Goal: Communication & Community: Ask a question

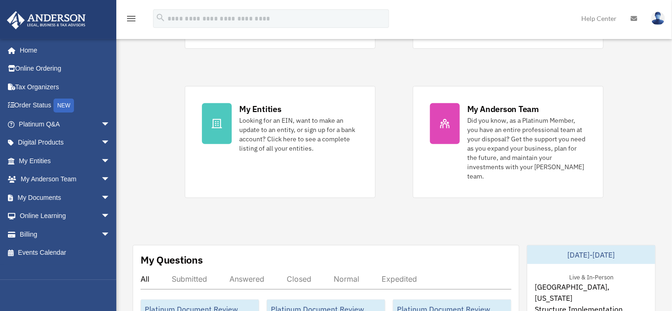
scroll to position [362, 0]
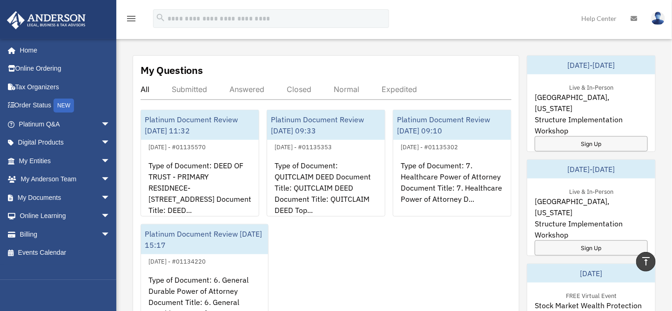
click at [248, 85] on div "Answered" at bounding box center [246, 89] width 35 height 9
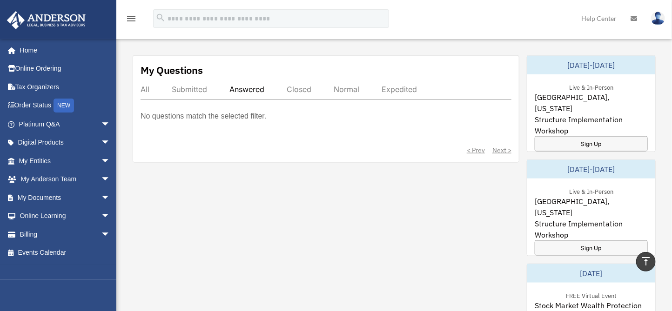
click at [305, 85] on div "Closed" at bounding box center [299, 89] width 25 height 9
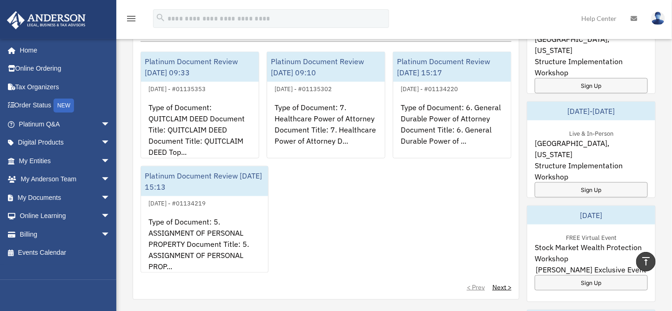
scroll to position [569, 0]
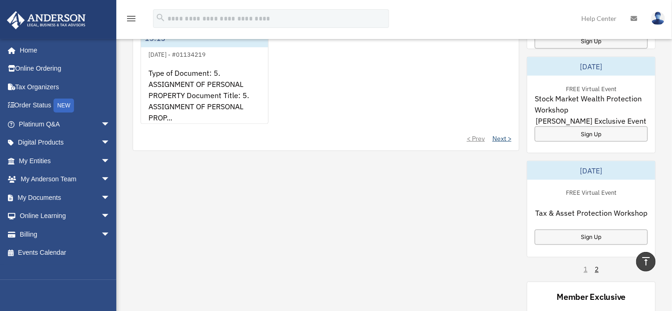
click at [497, 134] on link "Next >" at bounding box center [501, 138] width 19 height 9
click at [475, 134] on link "< Prev" at bounding box center [476, 138] width 18 height 9
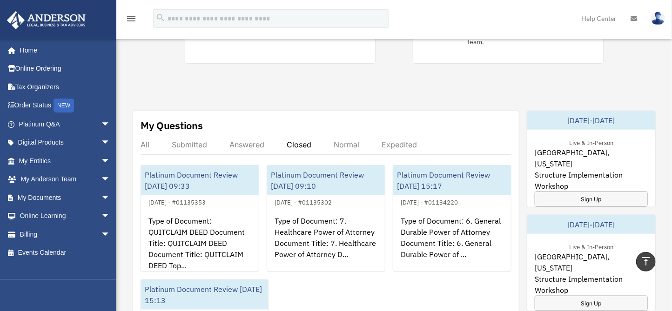
scroll to position [310, 0]
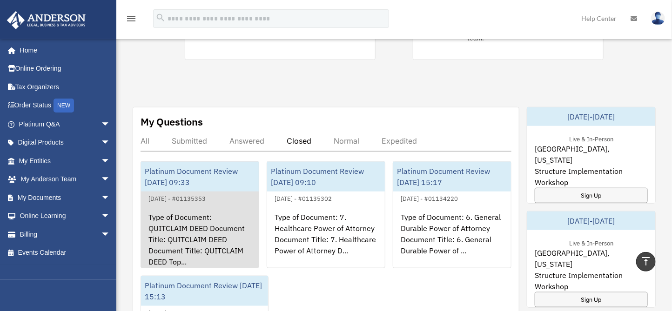
click at [201, 206] on div "Type of Document: QUITCLAIM DEED Document Title: QUITCLAIM DEED Document Title:…" at bounding box center [200, 240] width 118 height 73
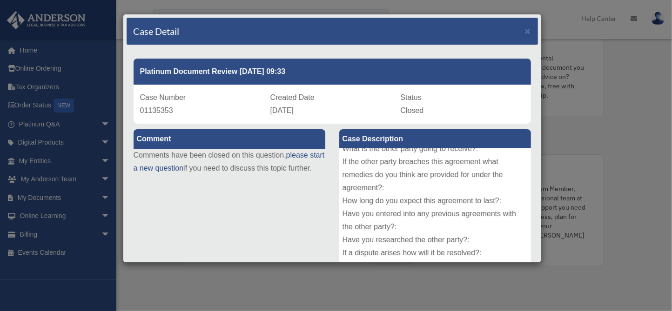
scroll to position [140, 0]
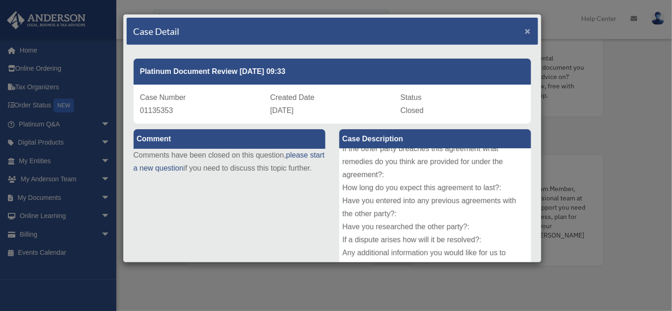
click at [525, 28] on span "×" at bounding box center [528, 31] width 6 height 11
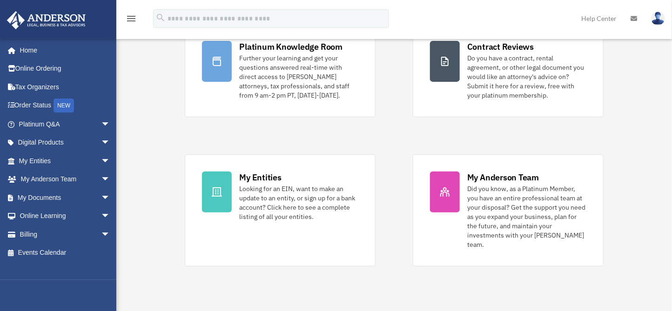
scroll to position [358, 0]
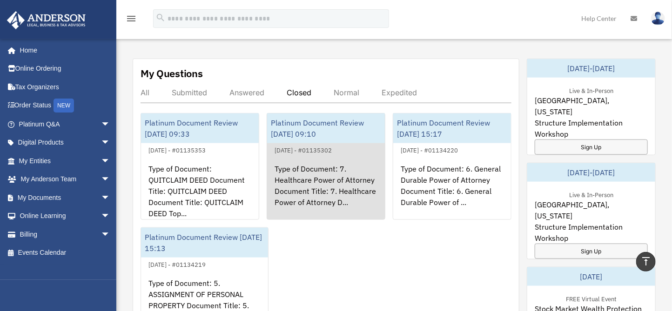
click at [327, 156] on div "Type of Document: 7. Healthcare Power of Attorney Document Title: 7. Healthcare…" at bounding box center [326, 192] width 118 height 73
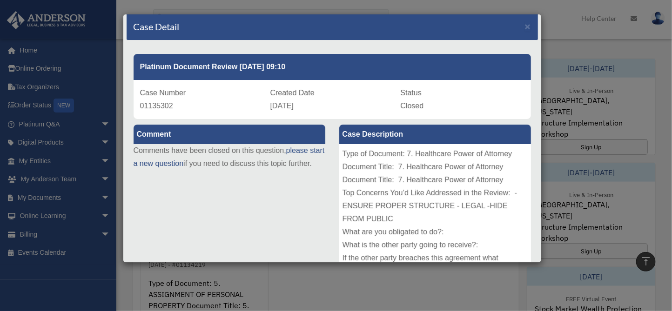
scroll to position [0, 0]
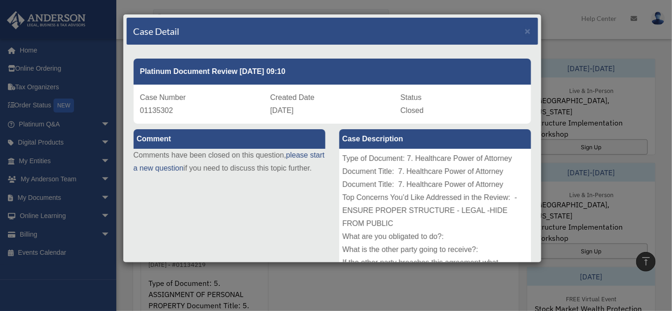
click at [516, 32] on div "Case Detail ×" at bounding box center [332, 31] width 411 height 27
click at [525, 32] on span "×" at bounding box center [528, 31] width 6 height 11
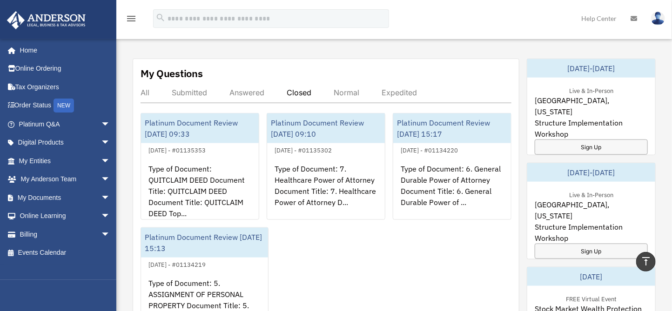
click at [259, 88] on div "Answered" at bounding box center [246, 92] width 35 height 9
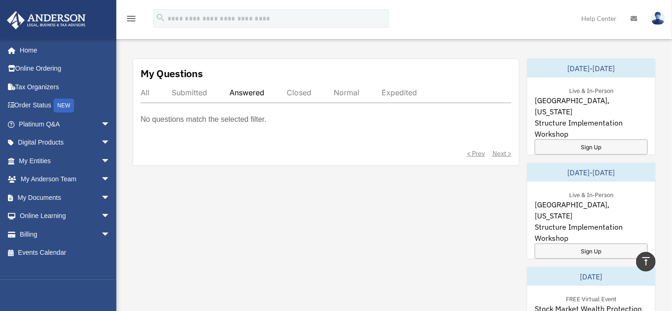
click at [393, 88] on div "Expedited" at bounding box center [399, 92] width 35 height 9
click at [344, 88] on div "Normal" at bounding box center [347, 92] width 26 height 9
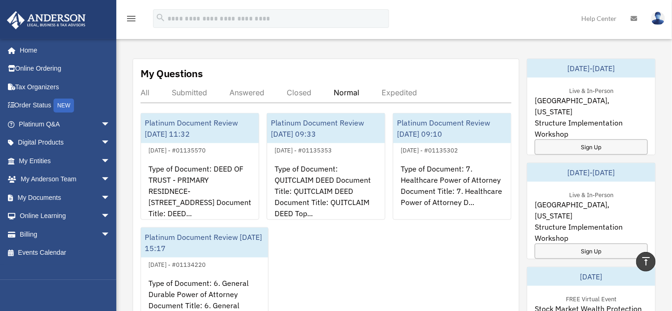
click at [344, 88] on div "Normal" at bounding box center [347, 92] width 26 height 9
click at [193, 88] on div "Submitted" at bounding box center [189, 92] width 35 height 9
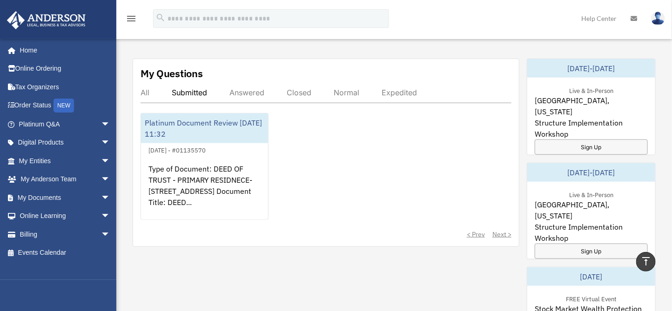
click at [502, 230] on div "< Prev Next >" at bounding box center [326, 234] width 371 height 9
click at [480, 230] on div "< Prev Next >" at bounding box center [326, 234] width 371 height 9
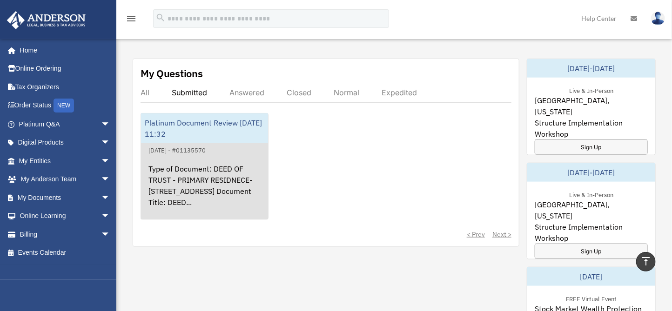
click at [252, 168] on div "Type of Document: DEED OF TRUST - PRIMARY RESIDNECE- 1148 S VENTURA CIR UNIT G …" at bounding box center [204, 192] width 127 height 73
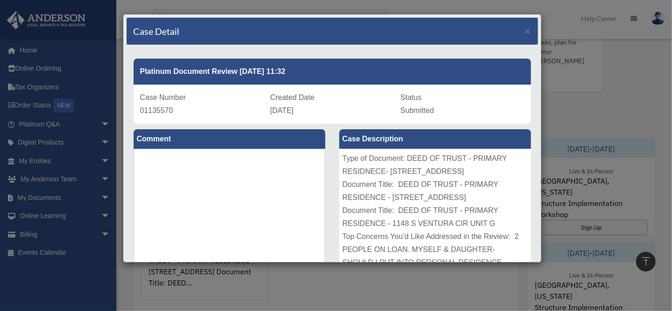
scroll to position [152, 0]
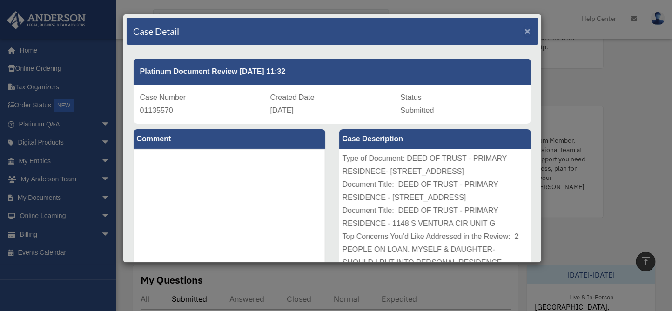
click at [525, 32] on span "×" at bounding box center [528, 31] width 6 height 11
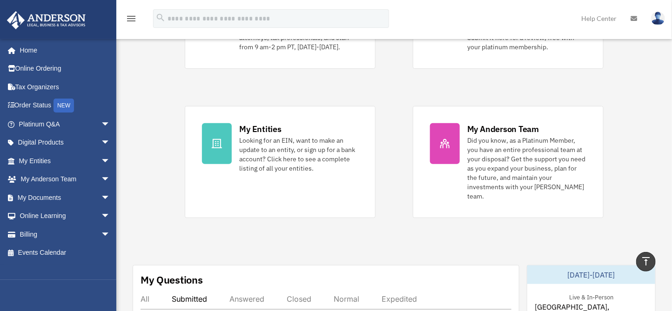
scroll to position [256, 0]
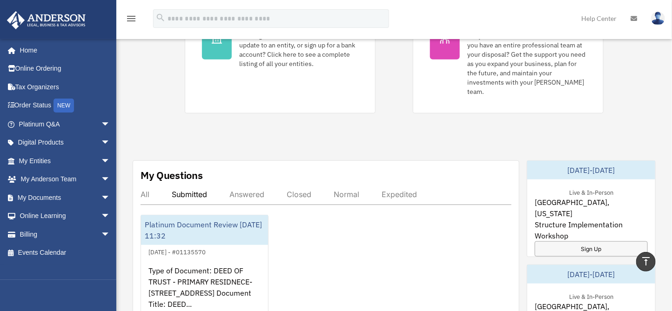
click at [254, 190] on div "Answered" at bounding box center [246, 194] width 35 height 9
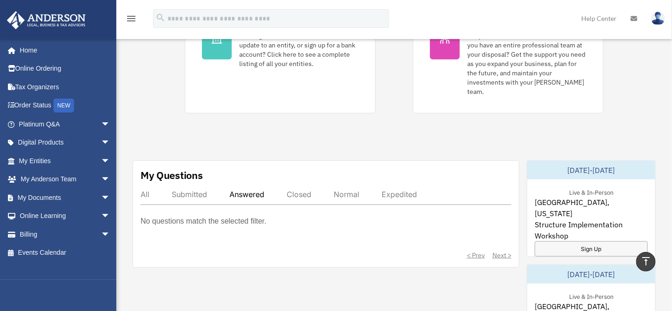
click at [297, 190] on div "Closed" at bounding box center [299, 194] width 25 height 9
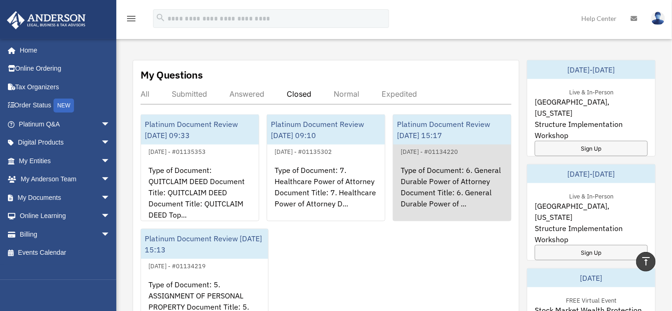
scroll to position [360, 0]
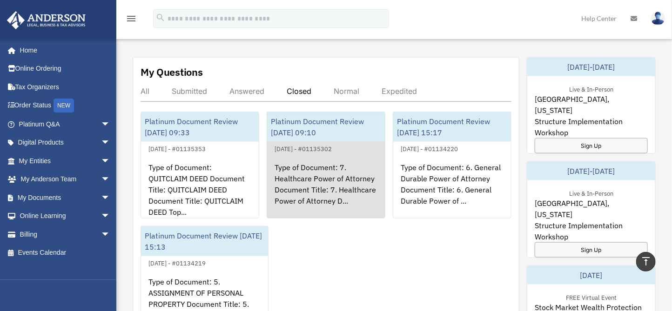
click at [304, 113] on div "Platinum Document Review 10/06/2025 09:10" at bounding box center [326, 127] width 118 height 30
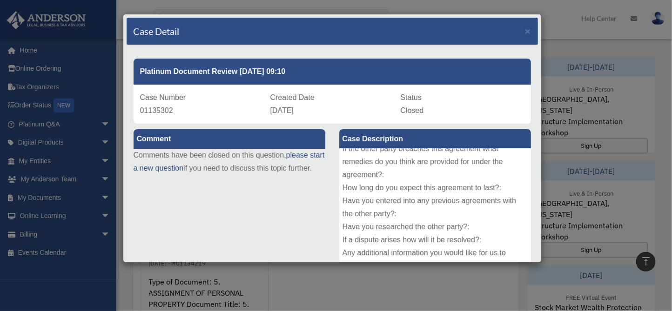
scroll to position [0, 0]
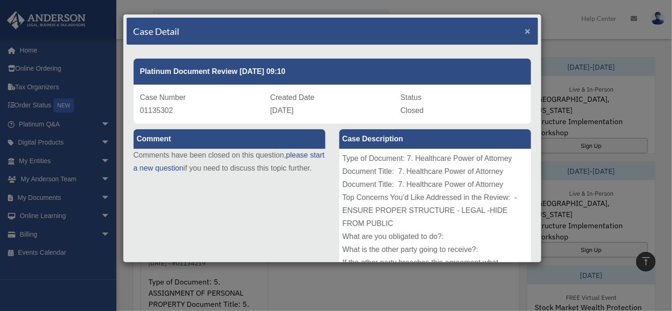
click at [525, 33] on span "×" at bounding box center [528, 31] width 6 height 11
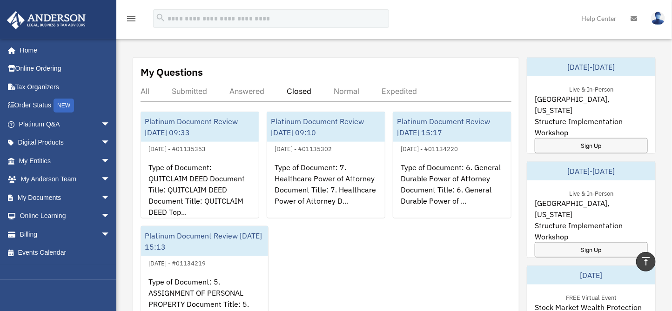
click at [146, 87] on div "All" at bounding box center [145, 91] width 9 height 9
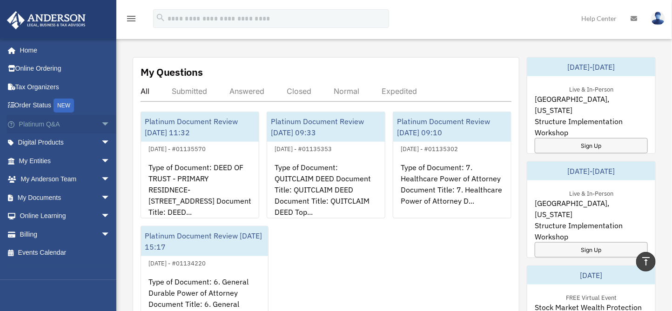
click at [42, 121] on link "Platinum Q&A arrow_drop_down" at bounding box center [66, 124] width 118 height 19
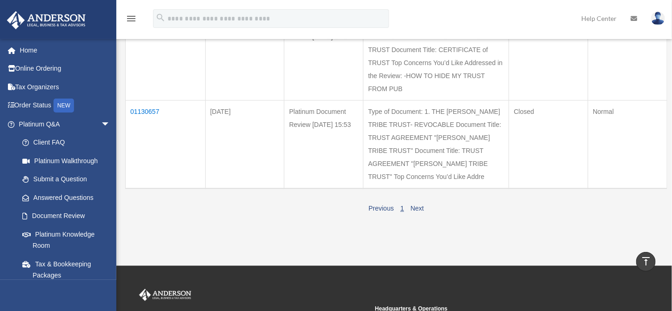
scroll to position [1034, 0]
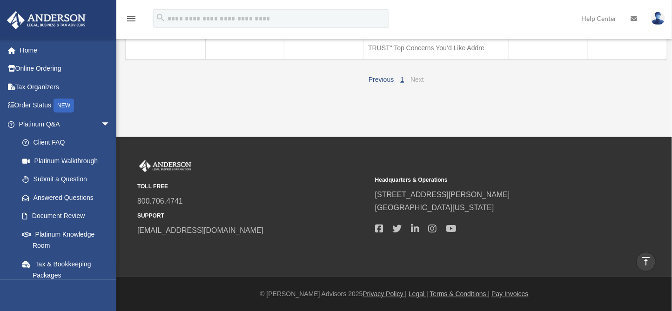
click at [418, 83] on link "Next" at bounding box center [416, 79] width 13 height 7
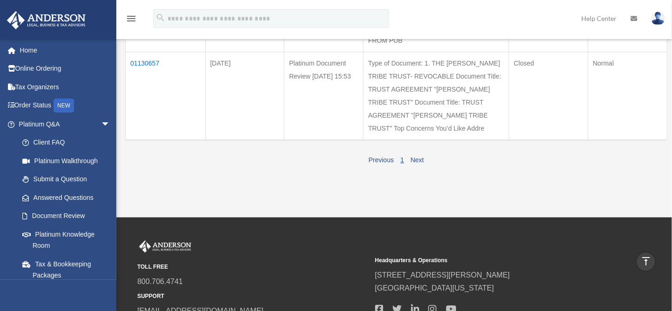
scroll to position [1137, 0]
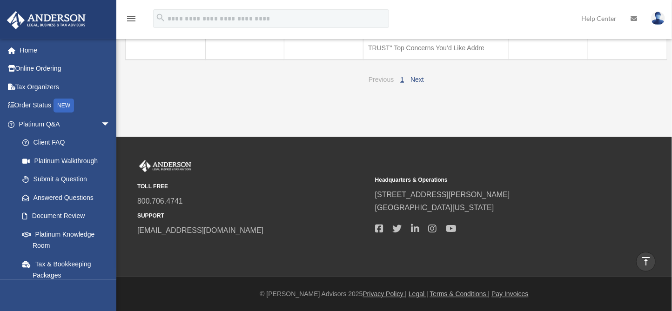
click at [384, 83] on link "Previous" at bounding box center [381, 79] width 25 height 7
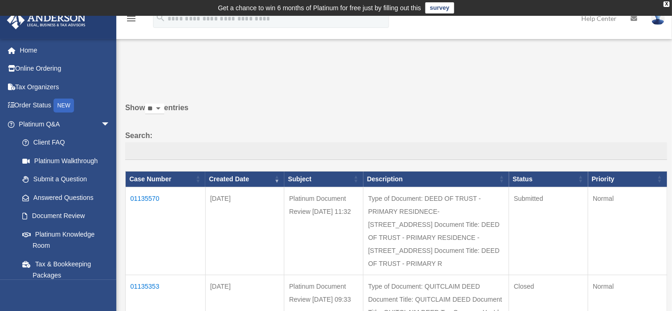
scroll to position [52, 0]
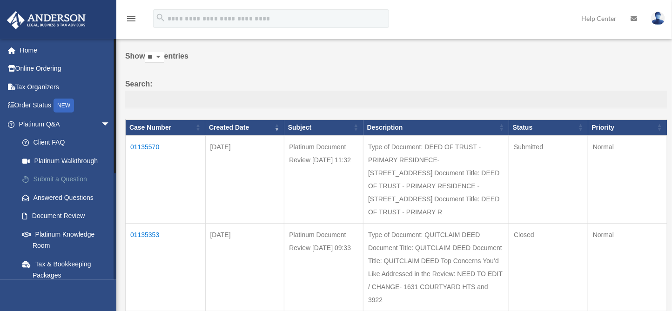
click at [64, 178] on link "Submit a Question" at bounding box center [68, 179] width 111 height 19
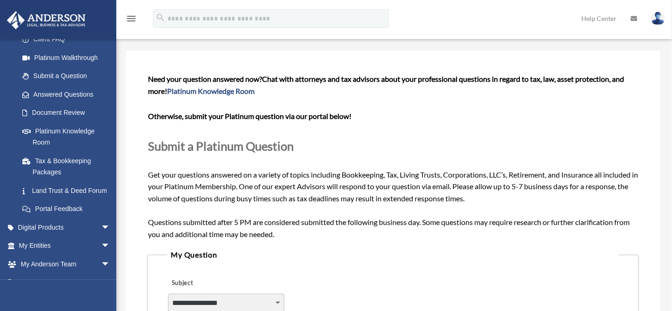
scroll to position [155, 0]
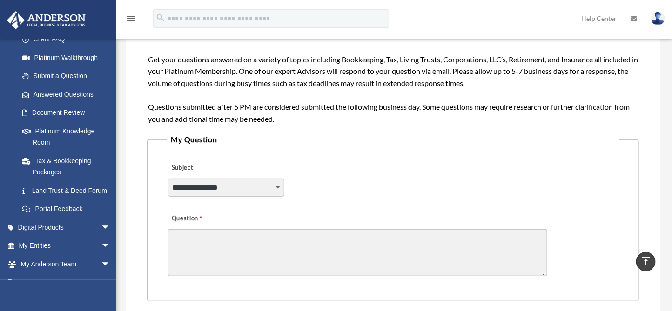
click at [249, 190] on select "**********" at bounding box center [226, 188] width 116 height 18
select select "******"
click at [168, 179] on select "**********" at bounding box center [226, 188] width 116 height 18
click at [224, 240] on textarea "Question" at bounding box center [357, 252] width 379 height 47
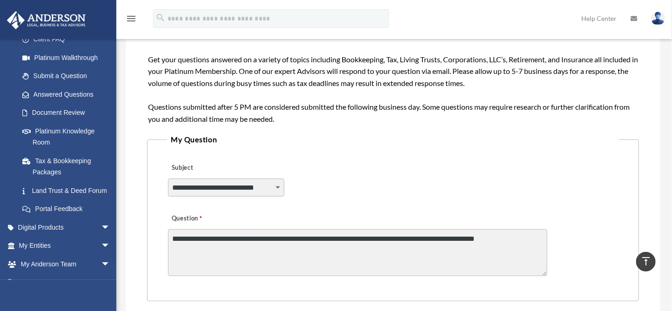
click at [498, 238] on textarea "**********" at bounding box center [357, 252] width 379 height 47
click at [211, 252] on textarea "**********" at bounding box center [357, 252] width 379 height 47
click at [264, 251] on textarea "**********" at bounding box center [357, 252] width 379 height 47
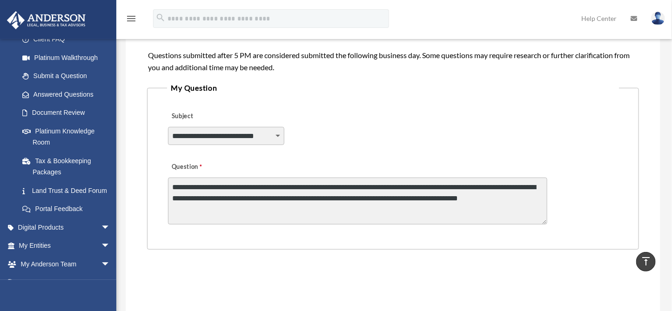
scroll to position [0, 0]
click at [527, 197] on textarea "**********" at bounding box center [357, 201] width 379 height 47
click at [382, 219] on textarea "**********" at bounding box center [357, 201] width 379 height 47
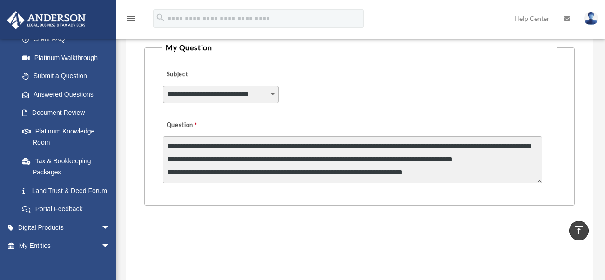
scroll to position [253, 0]
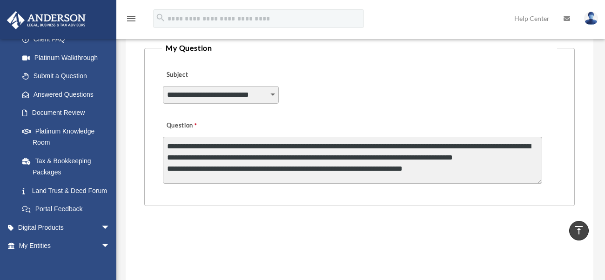
click at [377, 168] on textarea "**********" at bounding box center [352, 160] width 379 height 47
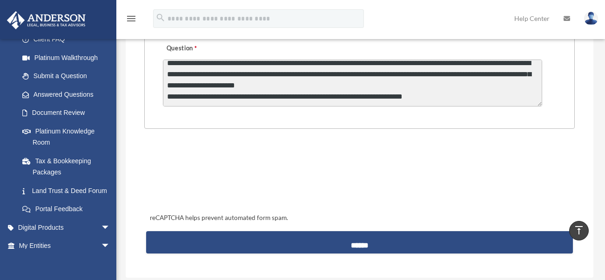
scroll to position [393, 0]
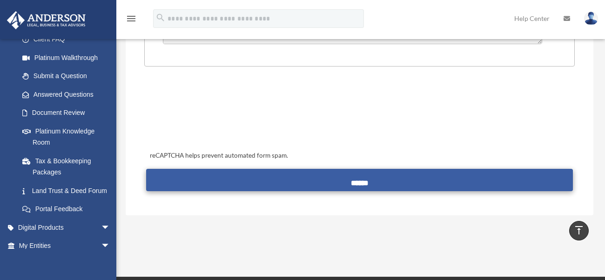
type textarea "**********"
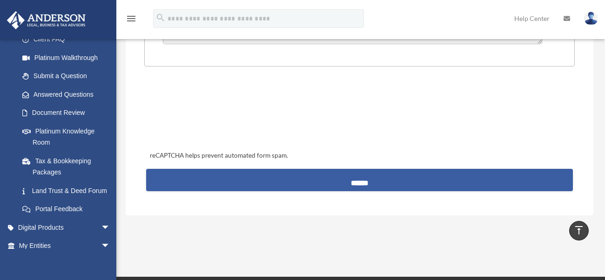
click at [303, 174] on input "******" at bounding box center [359, 180] width 427 height 22
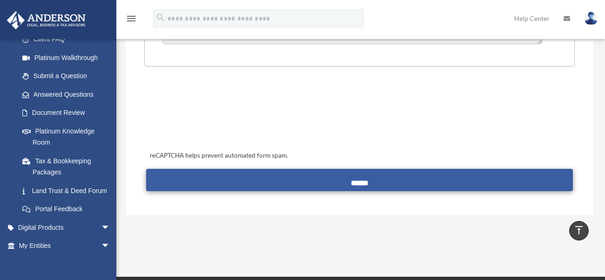
scroll to position [18, 0]
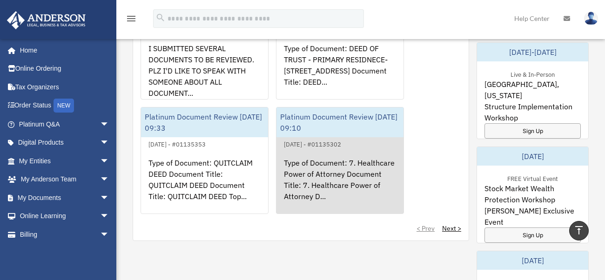
scroll to position [744, 0]
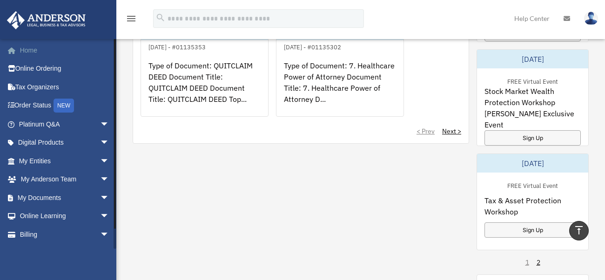
click at [30, 54] on link "Home" at bounding box center [65, 50] width 117 height 19
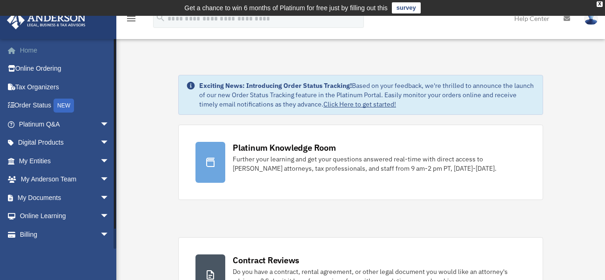
click at [34, 50] on link "Home" at bounding box center [65, 50] width 117 height 19
click at [67, 211] on link "Online Learning arrow_drop_down" at bounding box center [65, 216] width 117 height 19
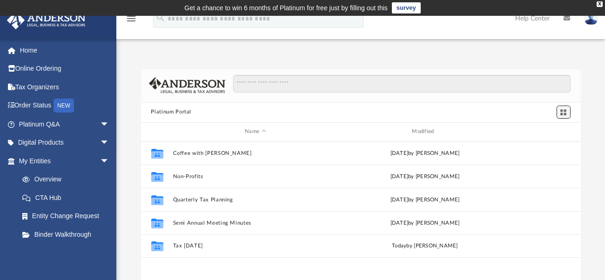
click at [567, 107] on button "Switch to Grid View" at bounding box center [563, 112] width 14 height 13
